Goal: Find specific page/section: Find specific page/section

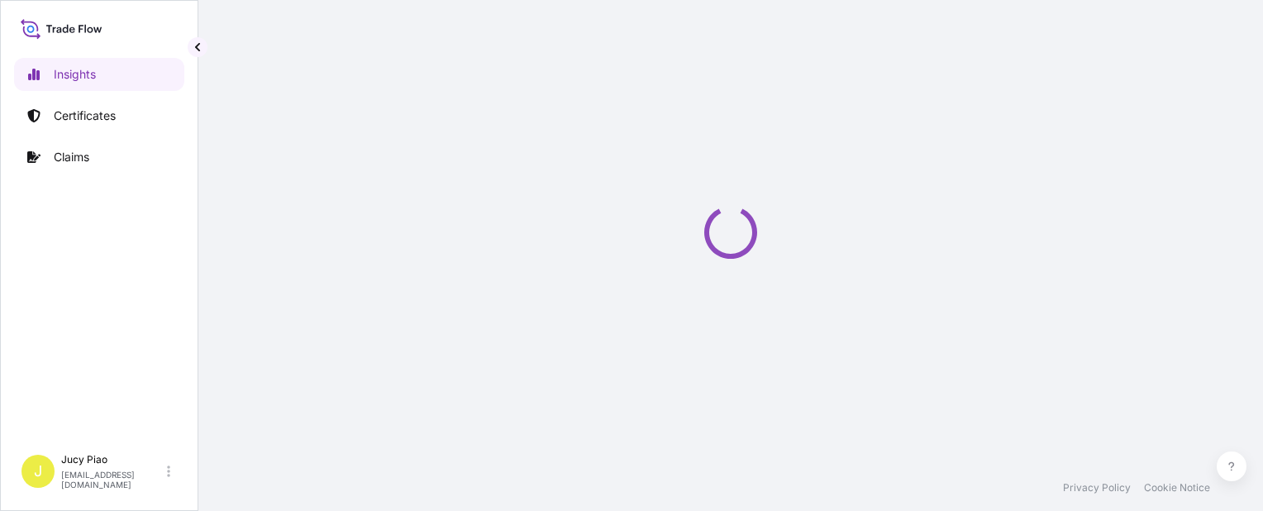
select select "2025"
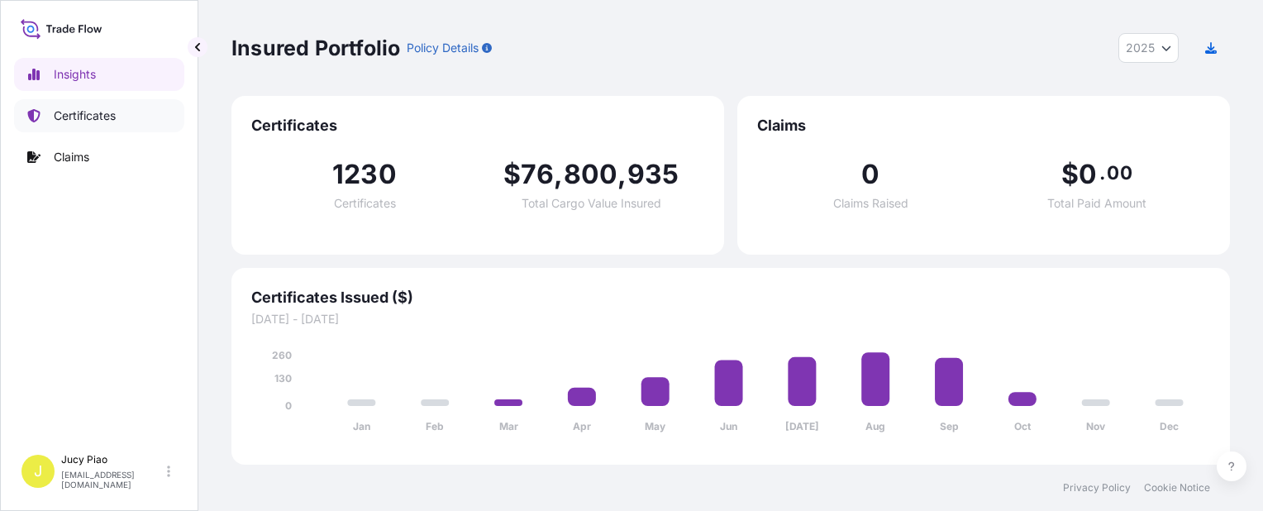
click at [88, 117] on p "Certificates" at bounding box center [85, 115] width 62 height 17
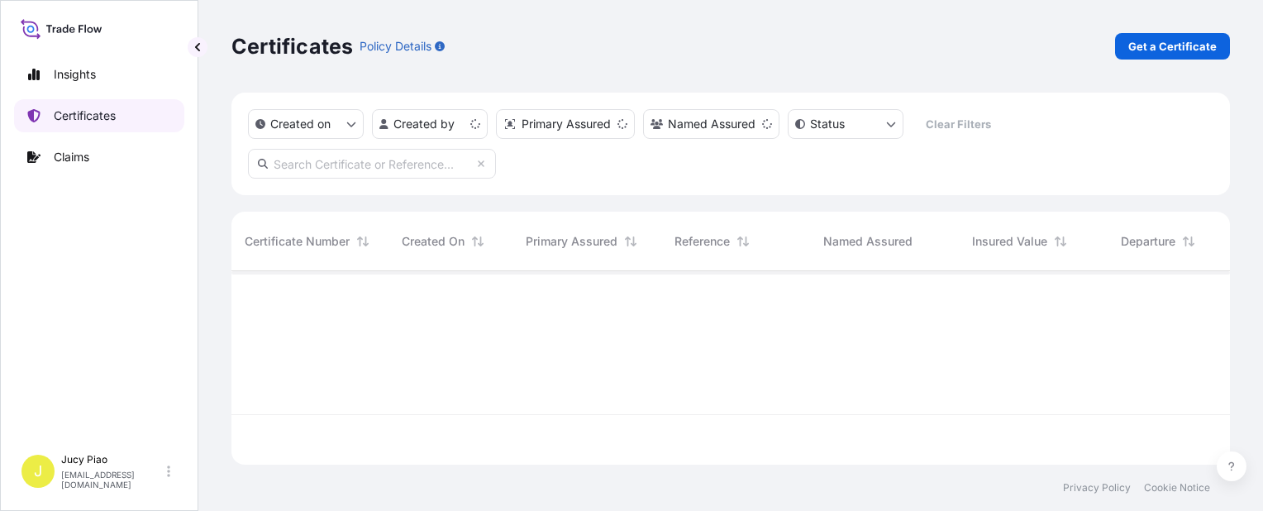
scroll to position [190, 985]
click at [99, 116] on p "Certificates" at bounding box center [85, 115] width 62 height 17
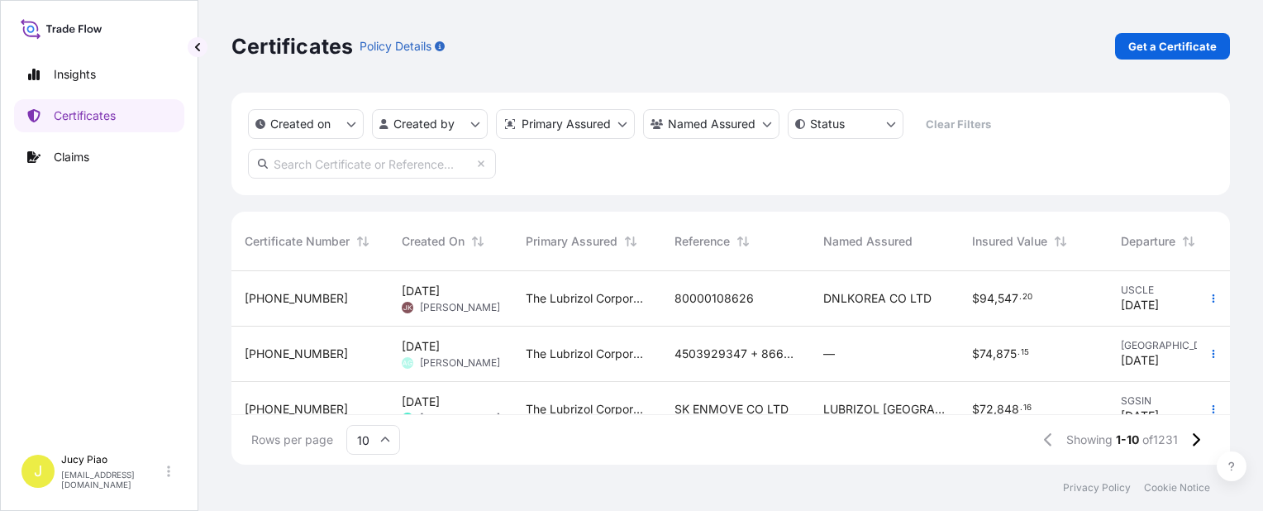
click at [218, 217] on div "Certificates Policy Details Get a Certificate Created on Created by Primary Ass…" at bounding box center [730, 232] width 1065 height 465
click at [233, 208] on div "Created on Created by Primary Assured Named Assured Status Clear Filters Certif…" at bounding box center [730, 279] width 999 height 372
